Goal: Obtain resource: Download file/media

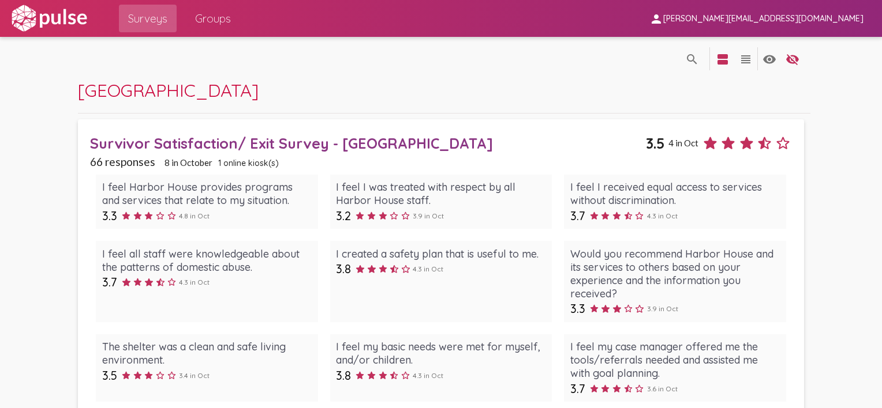
click at [210, 141] on div "Survivor Satisfaction/ Exit Survey - [GEOGRAPHIC_DATA]" at bounding box center [368, 143] width 556 height 18
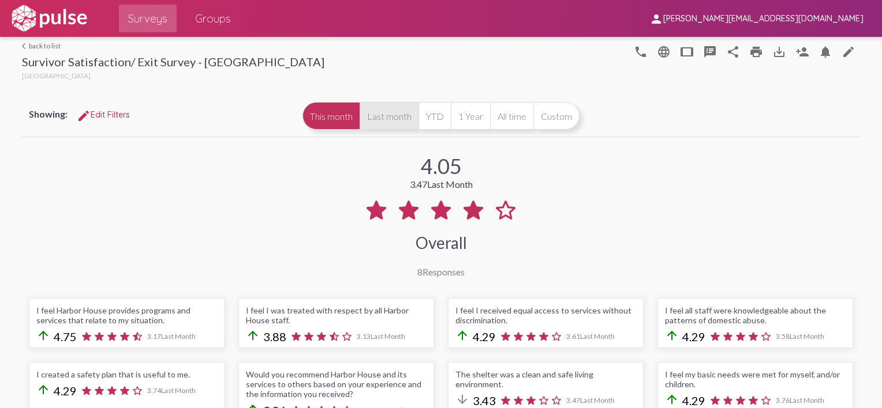
click at [383, 116] on button "Last month" at bounding box center [388, 116] width 59 height 28
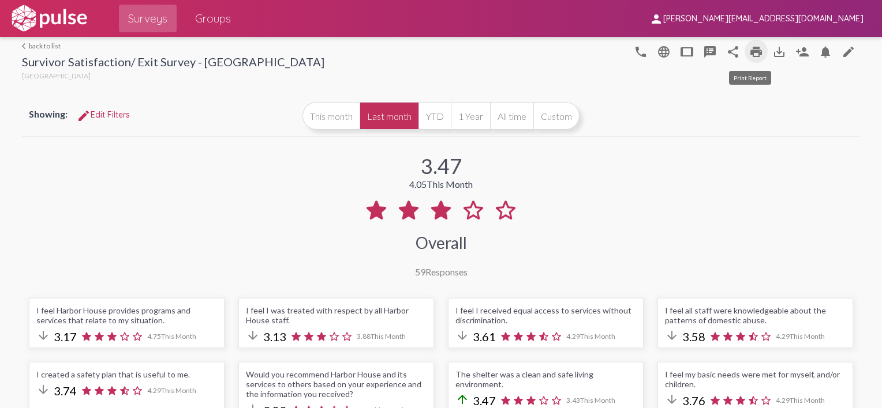
click at [749, 50] on mat-icon "print" at bounding box center [756, 52] width 14 height 14
click at [772, 51] on mat-icon "save_alt" at bounding box center [779, 52] width 14 height 14
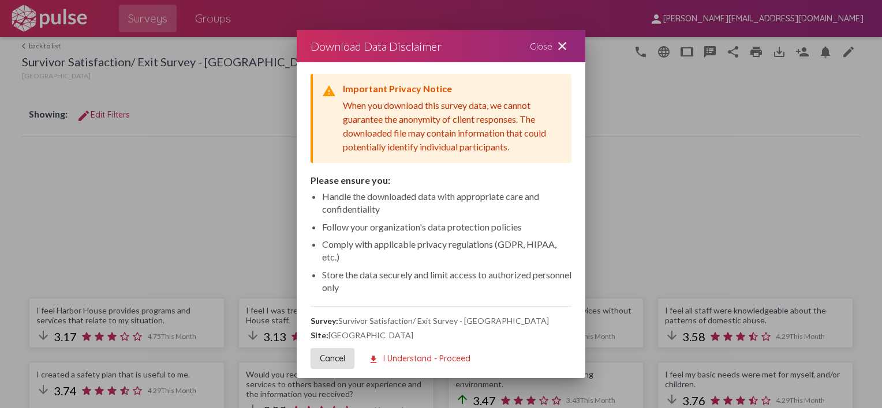
click at [418, 358] on span "download I Understand - Proceed" at bounding box center [419, 359] width 102 height 10
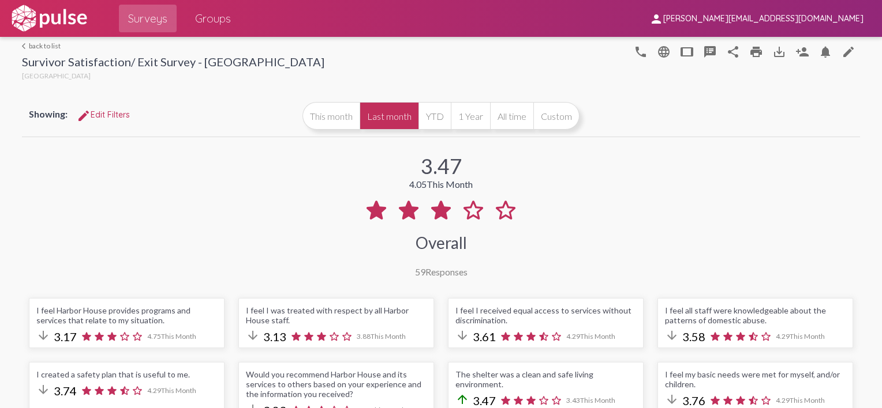
click at [838, 117] on div "Showing: edit Edit Filters This month Last month YTD 1 Year All time Custom" at bounding box center [441, 116] width 838 height 42
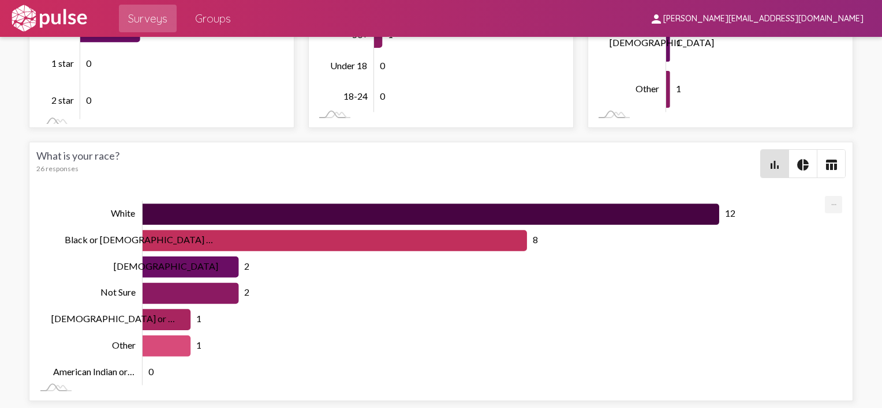
scroll to position [4035, 0]
click at [214, 17] on span "Groups" at bounding box center [213, 18] width 36 height 21
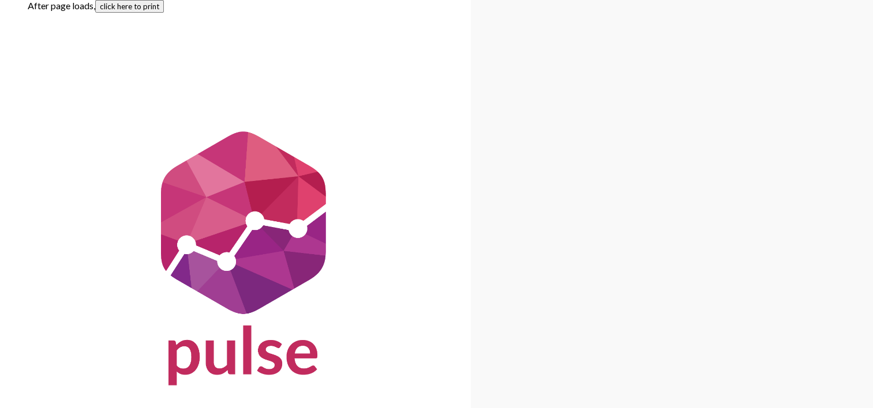
click at [143, 6] on button "click here to print" at bounding box center [129, 6] width 69 height 13
